Goal: Find specific fact: Locate a discrete piece of known information

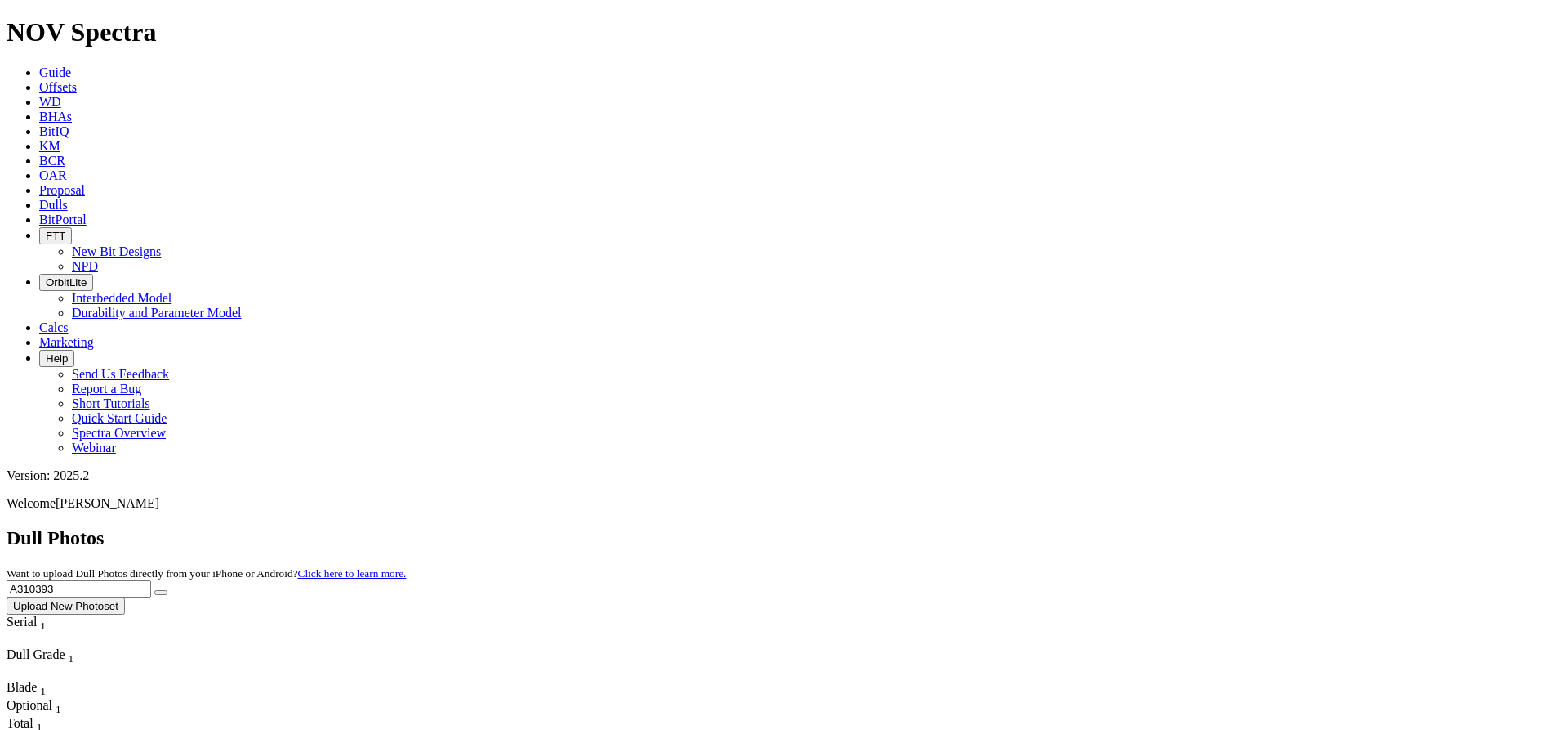
drag, startPoint x: 1234, startPoint y: 70, endPoint x: 1053, endPoint y: 64, distance: 181.1
click at [1053, 527] on div "Dull Photos Want to upload Dull Photos directly from your iPhone or Android? Cl…" at bounding box center [784, 571] width 1555 height 87
type input "A308434"
click at [161, 592] on icon "submit" at bounding box center [161, 592] width 0 height 0
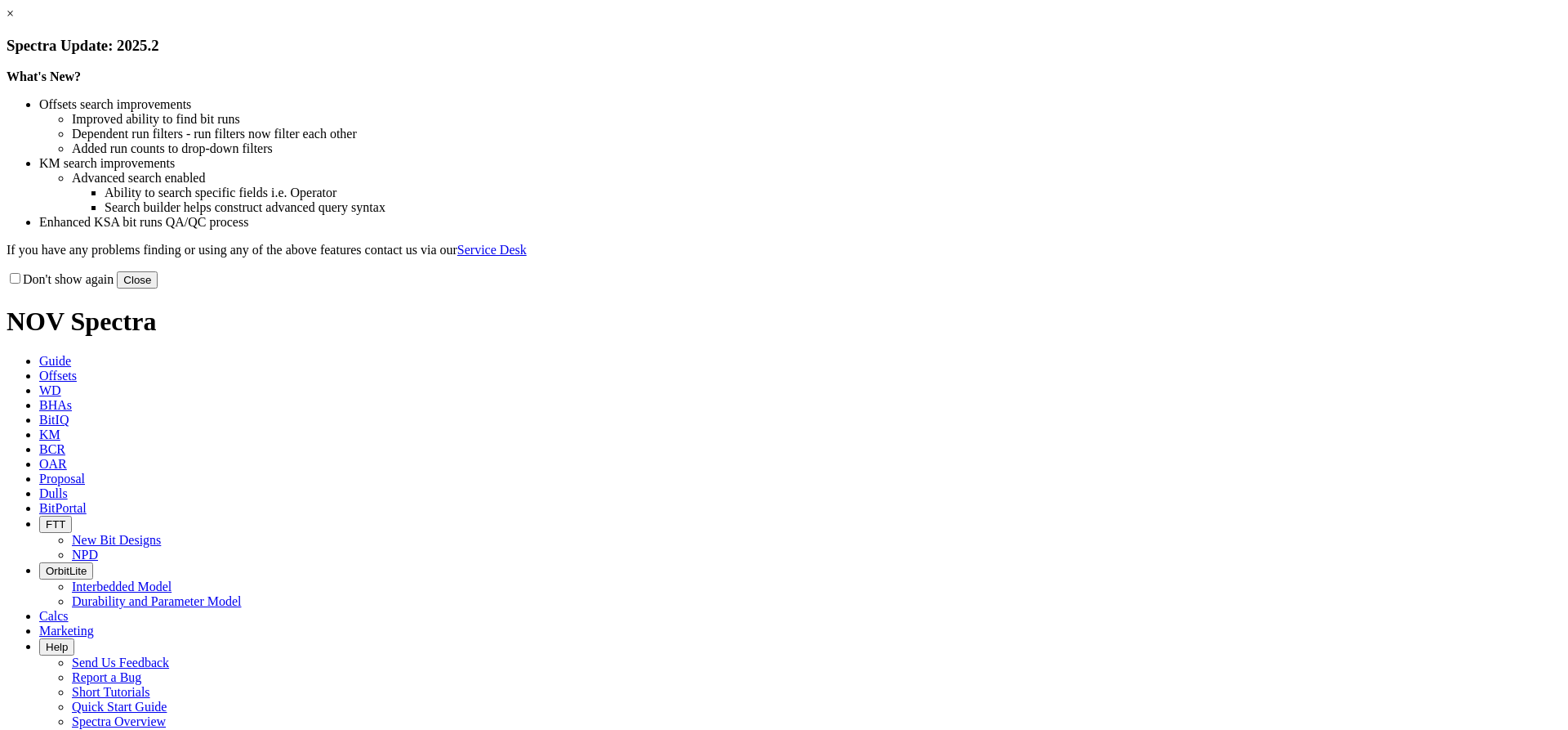
click at [14, 20] on link "×" at bounding box center [10, 14] width 7 height 14
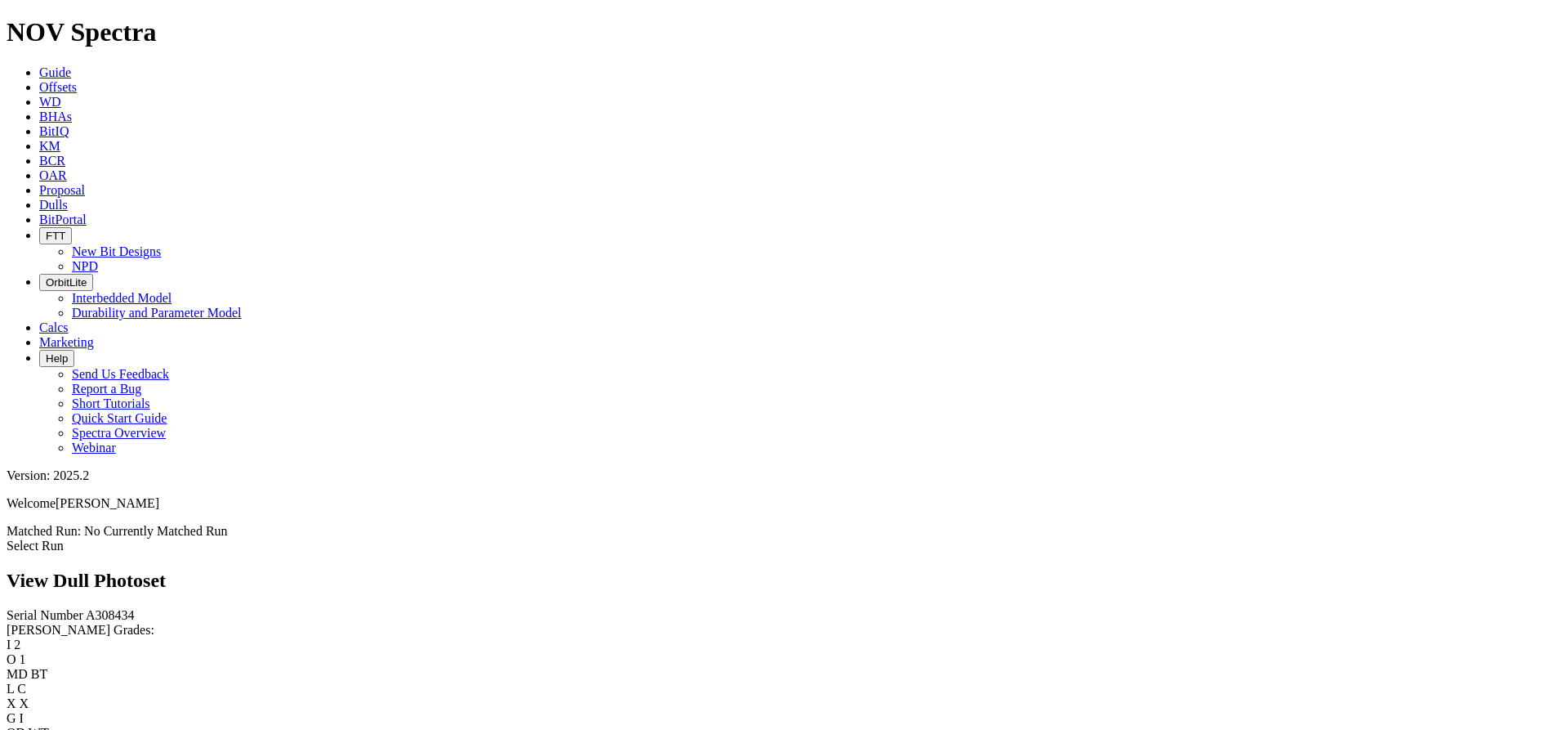
scroll to position [1153, 0]
